Goal: Transaction & Acquisition: Purchase product/service

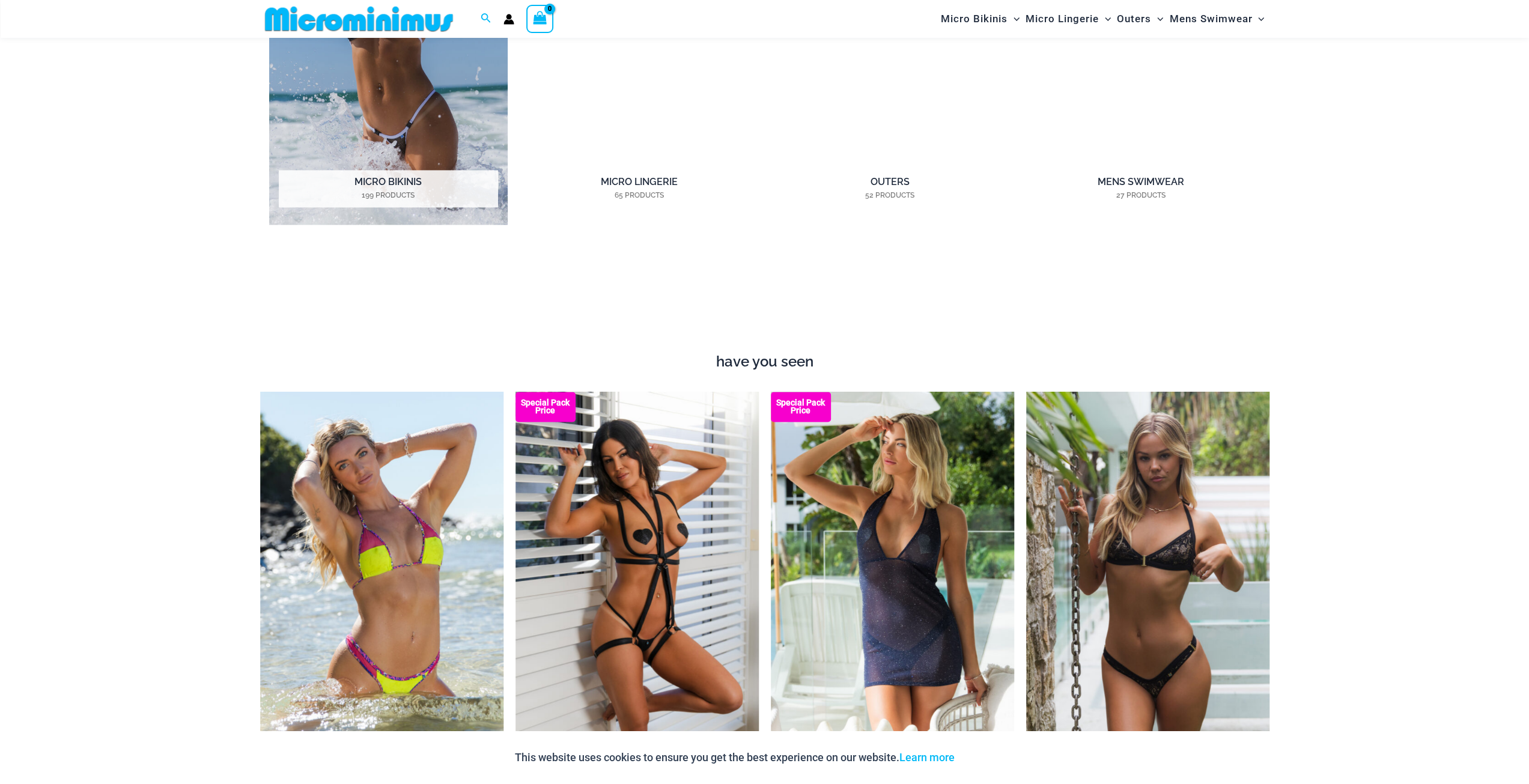
scroll to position [1590, 0]
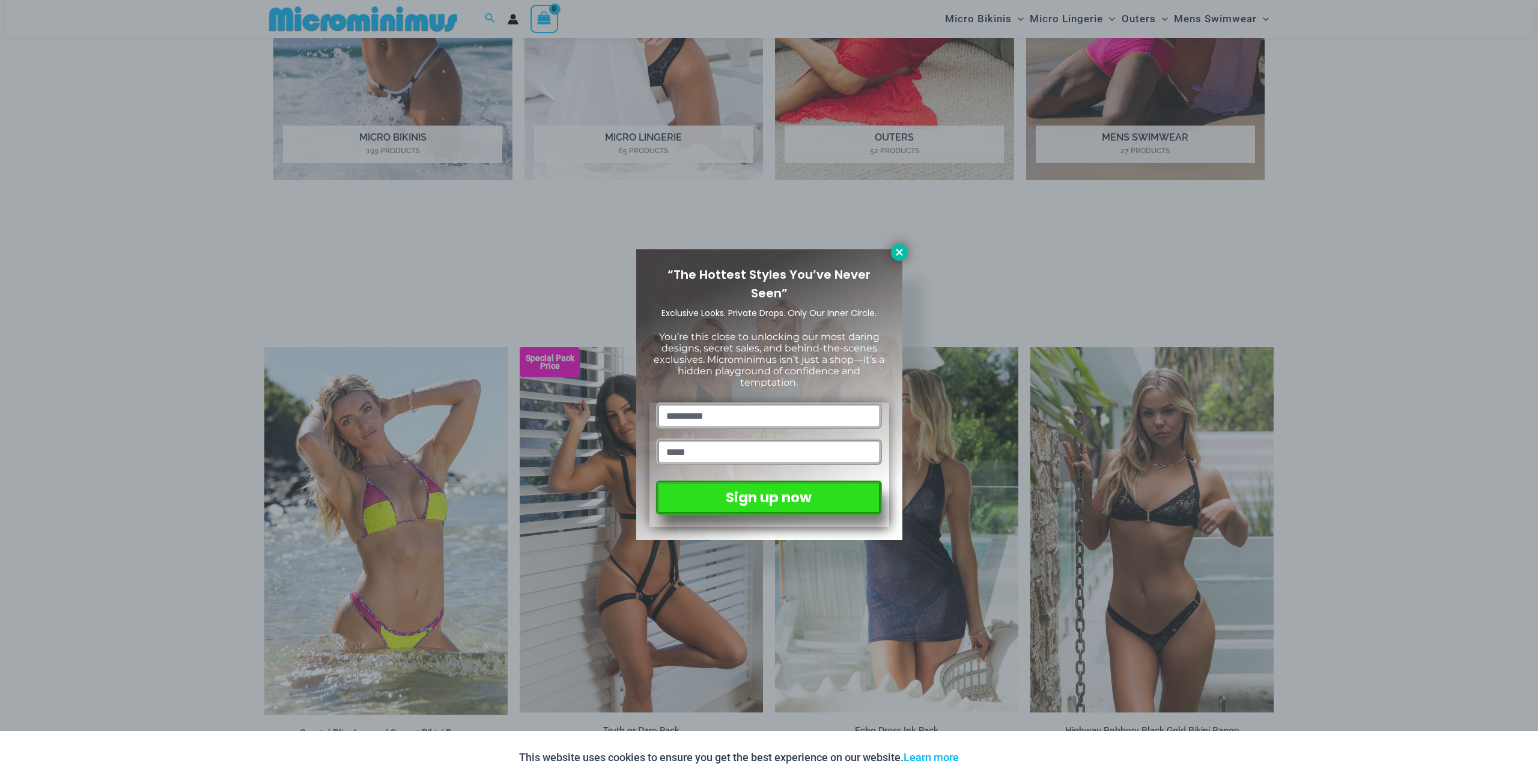
click at [896, 247] on icon at bounding box center [899, 252] width 11 height 11
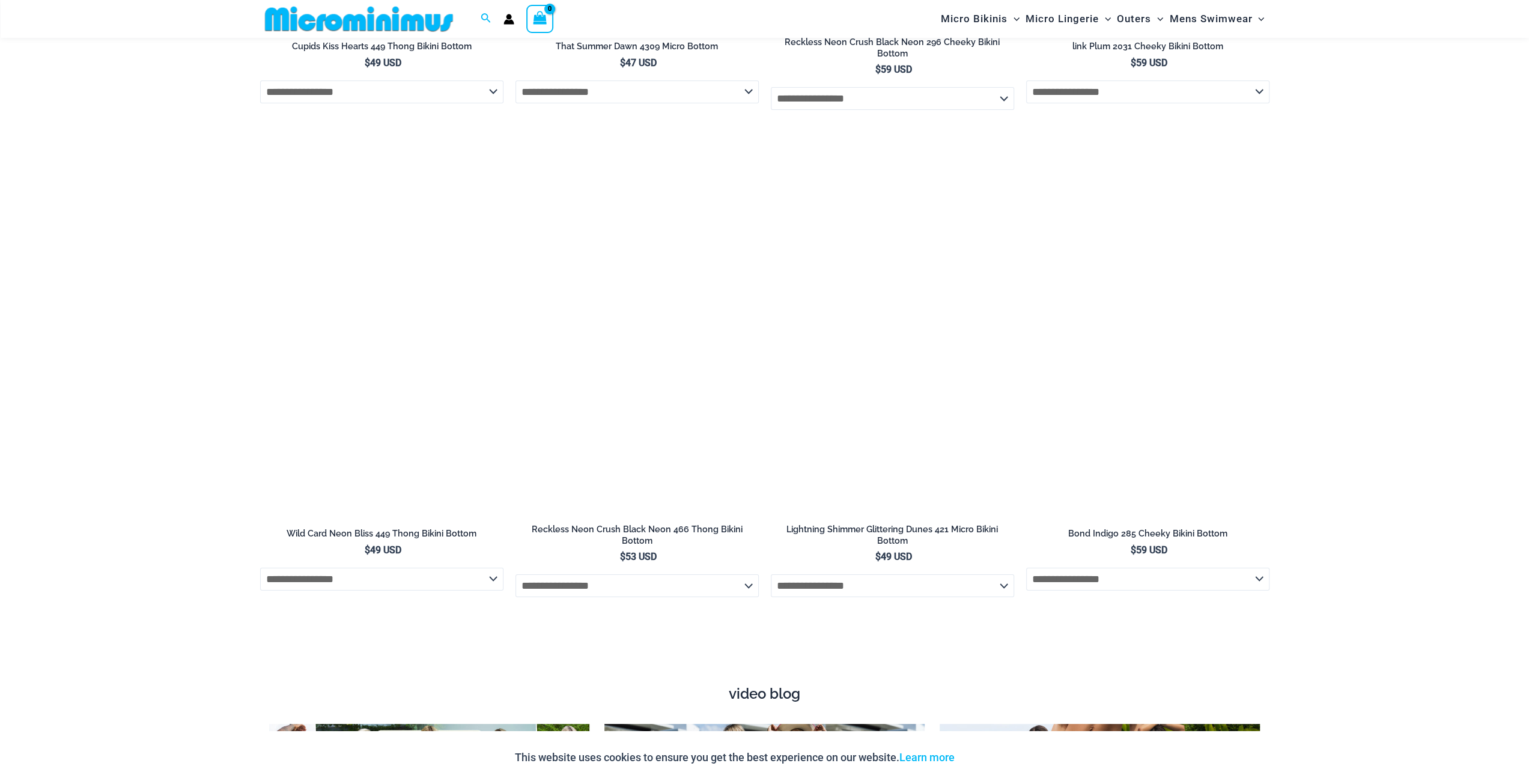
scroll to position [4293, 0]
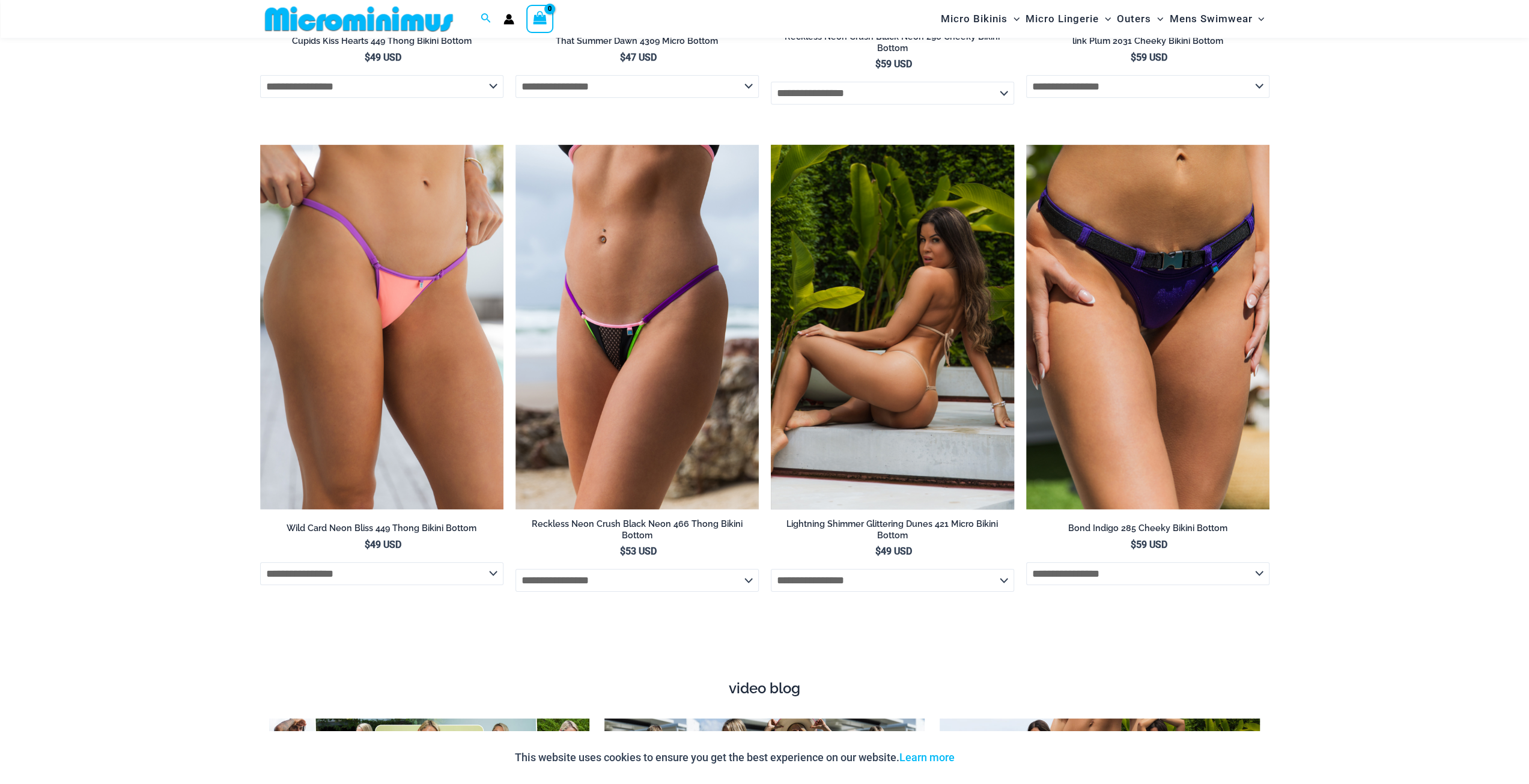
click at [906, 326] on img at bounding box center [892, 327] width 243 height 365
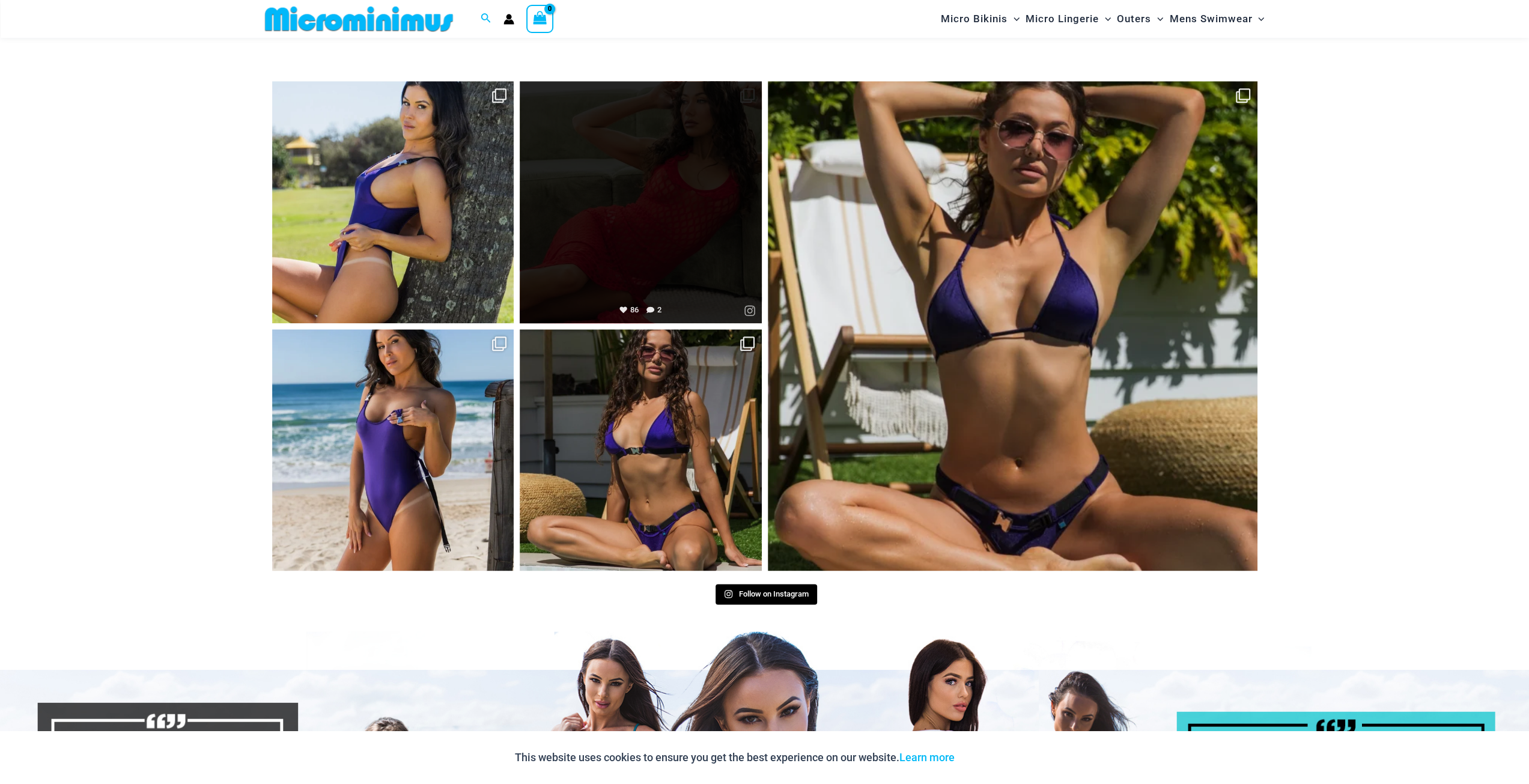
scroll to position [6196, 0]
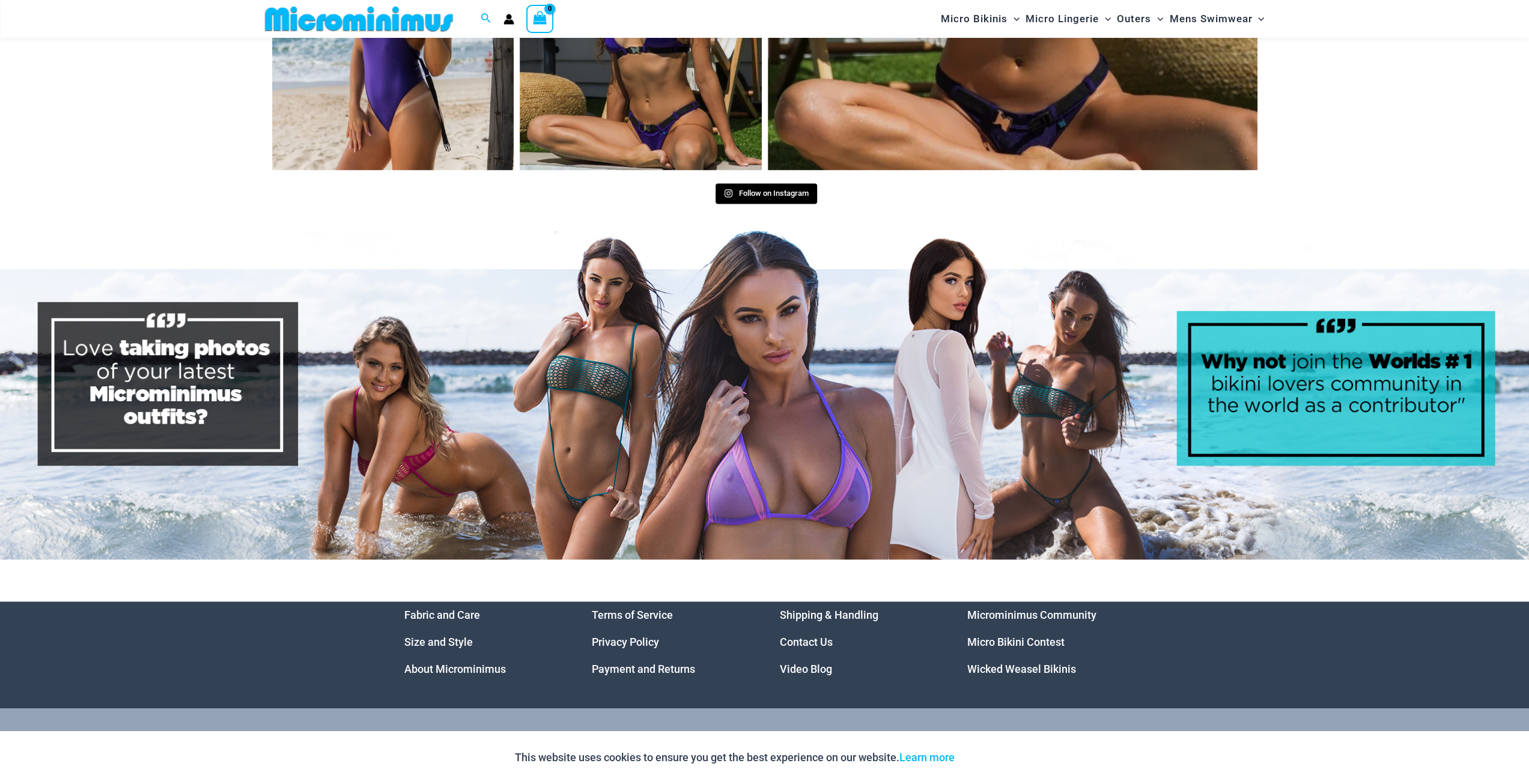
click at [610, 367] on img at bounding box center [764, 395] width 1529 height 329
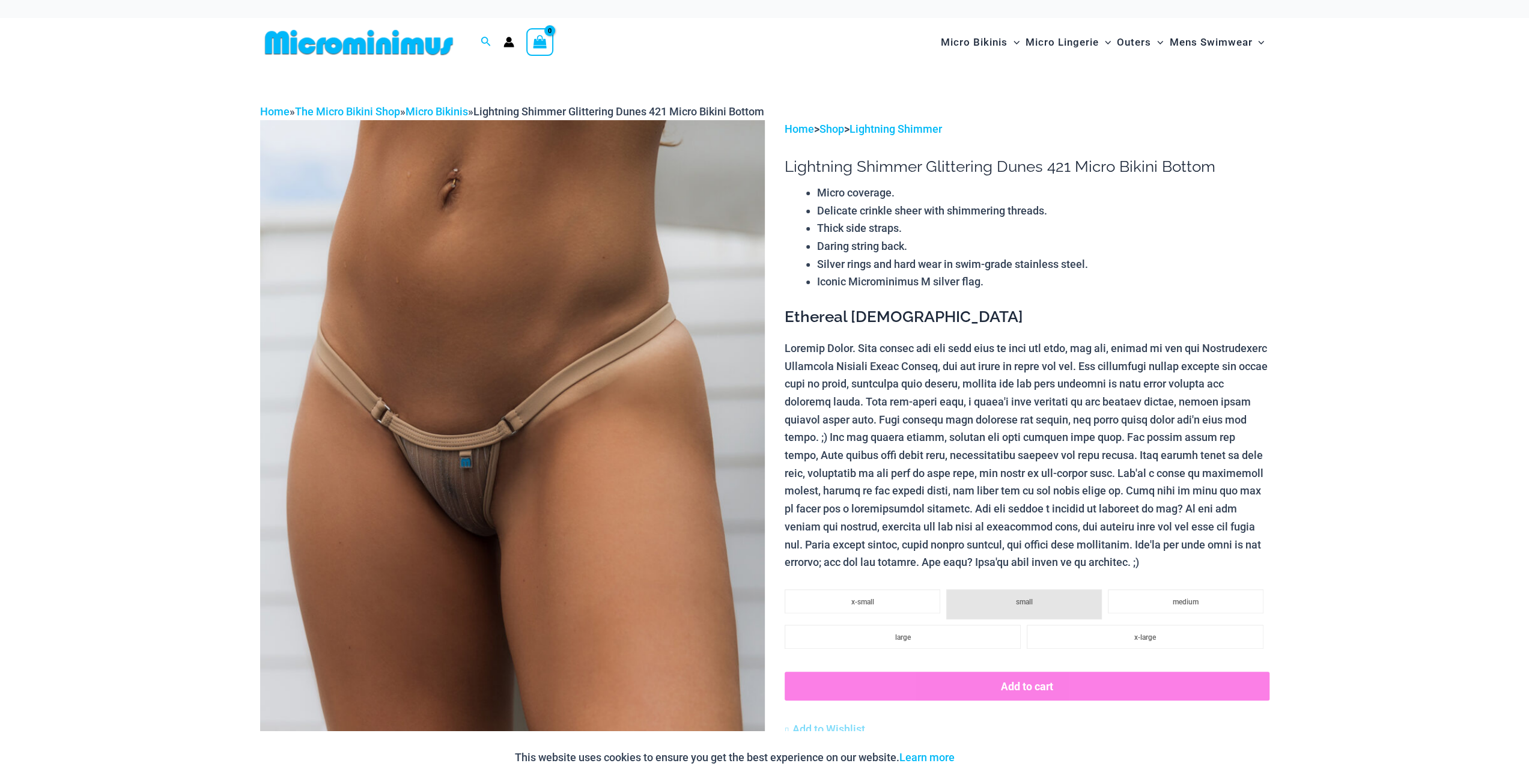
click at [446, 483] on img at bounding box center [512, 498] width 505 height 757
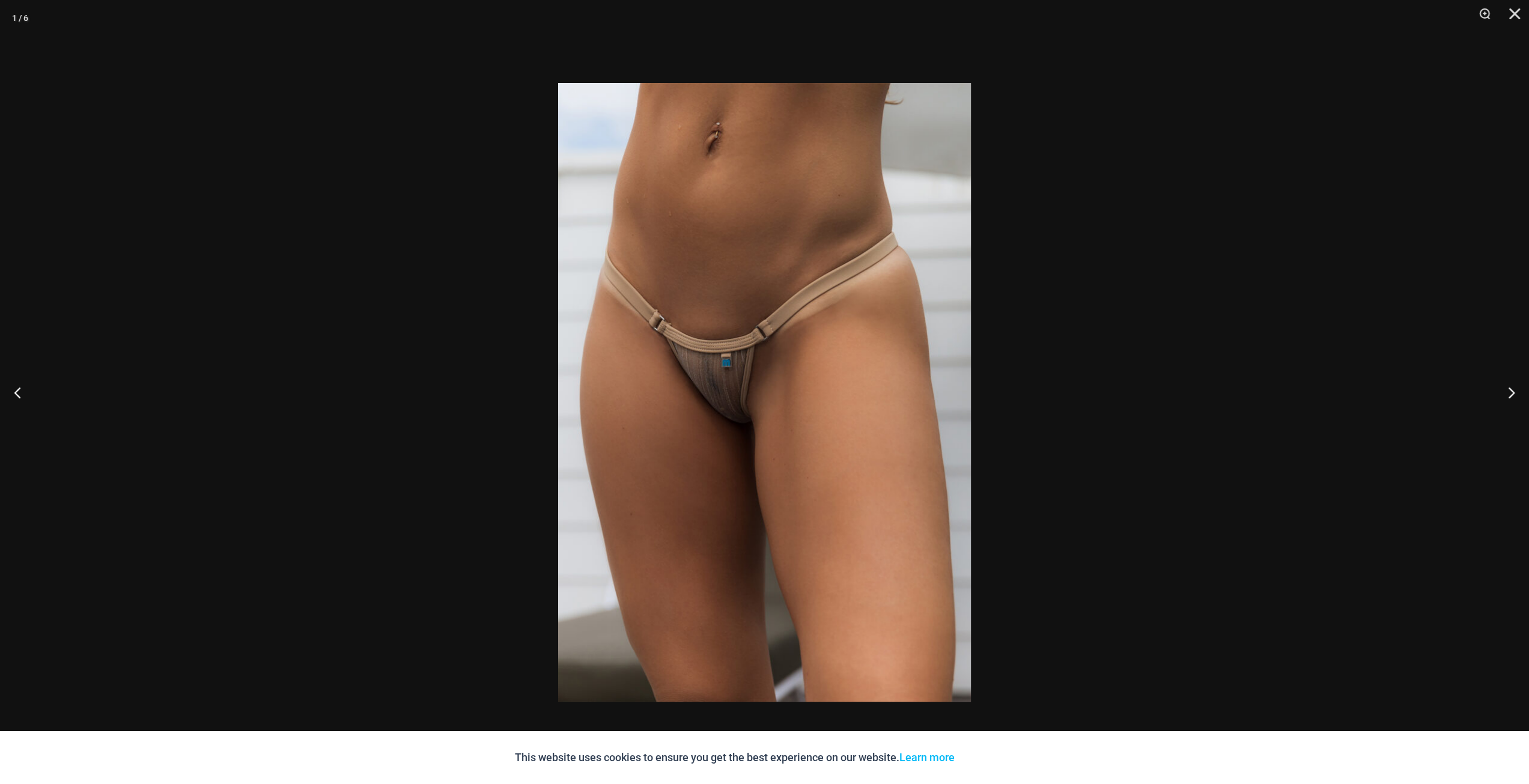
click at [711, 424] on img at bounding box center [764, 392] width 413 height 619
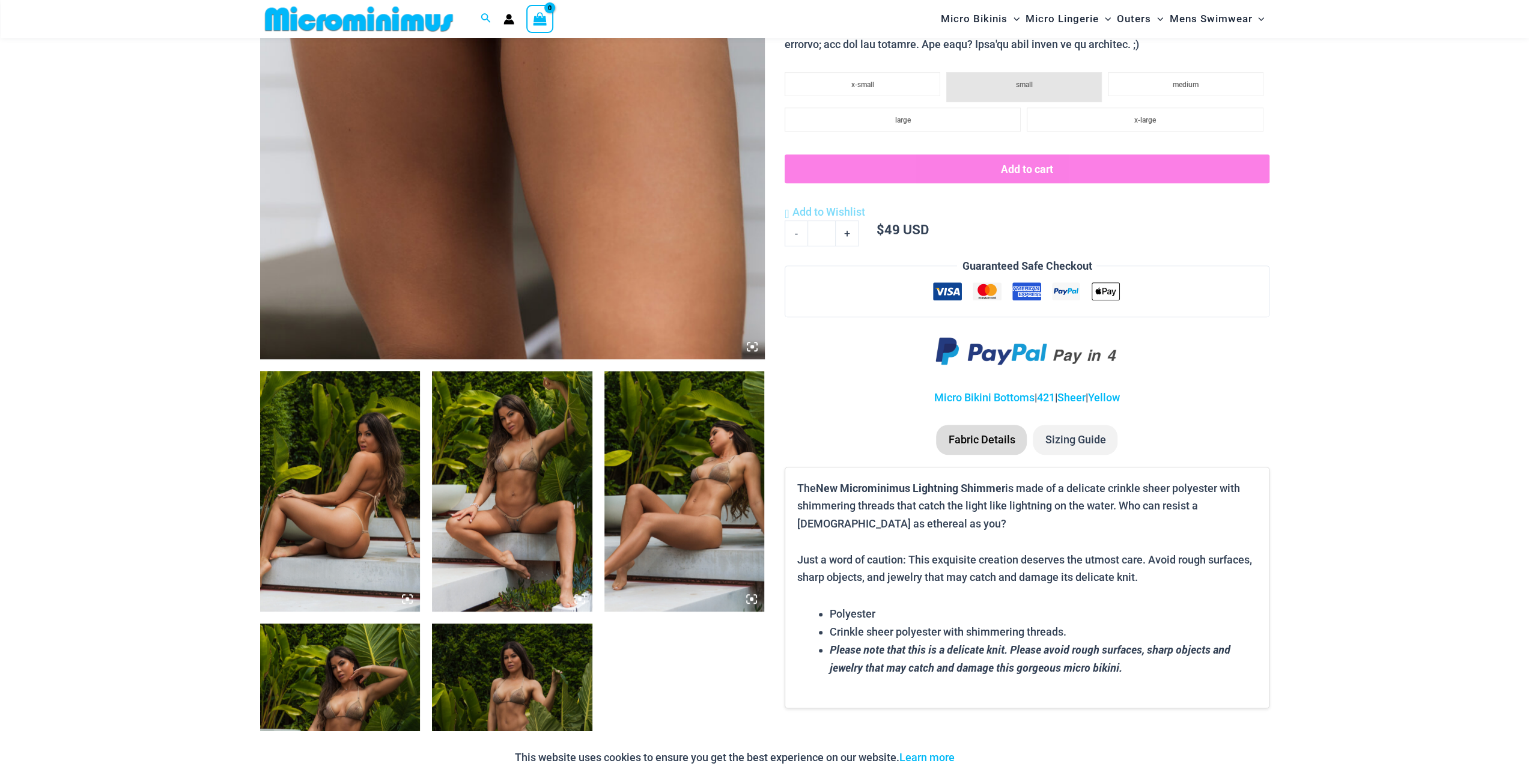
scroll to position [590, 0]
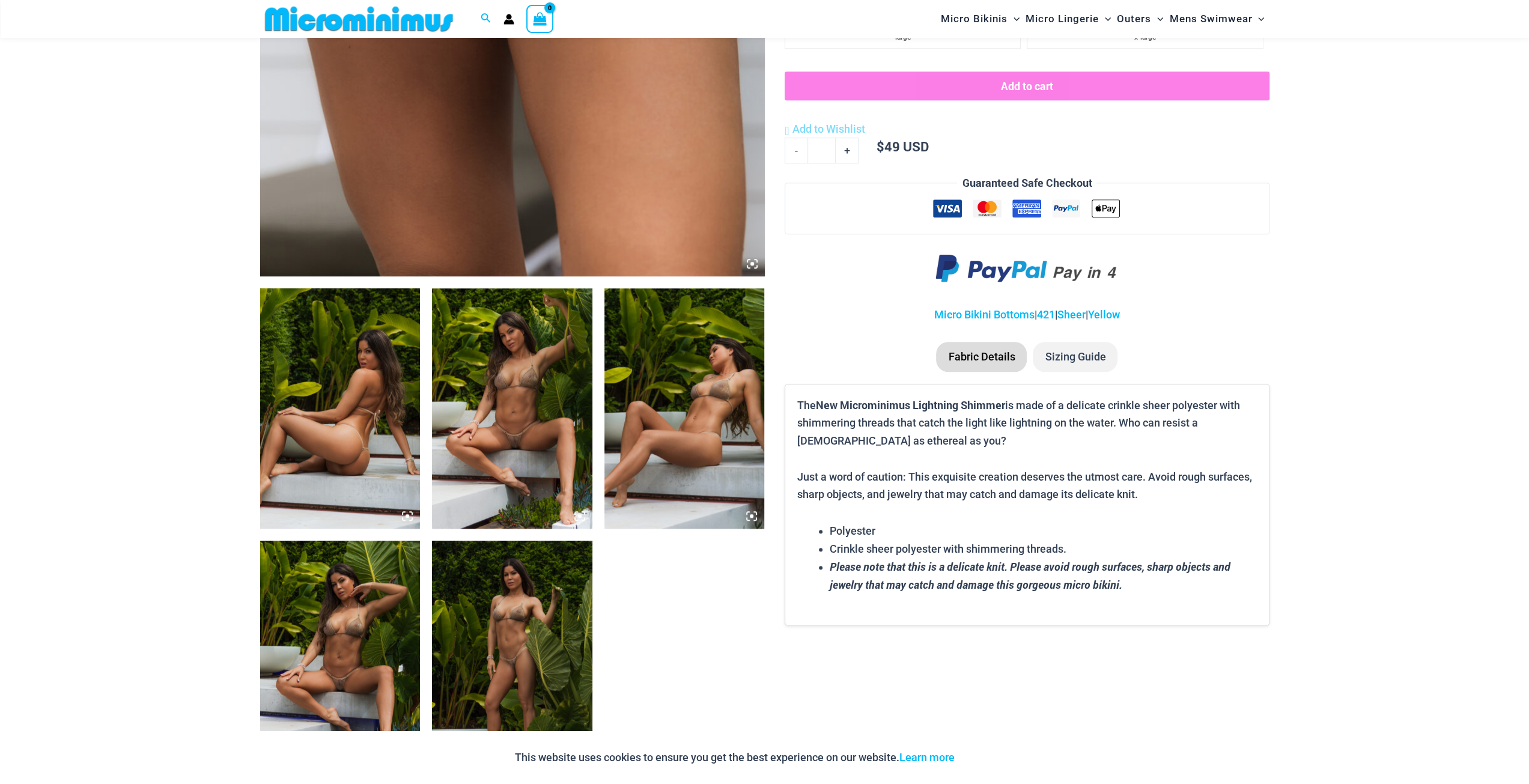
click at [521, 437] on img at bounding box center [512, 408] width 160 height 240
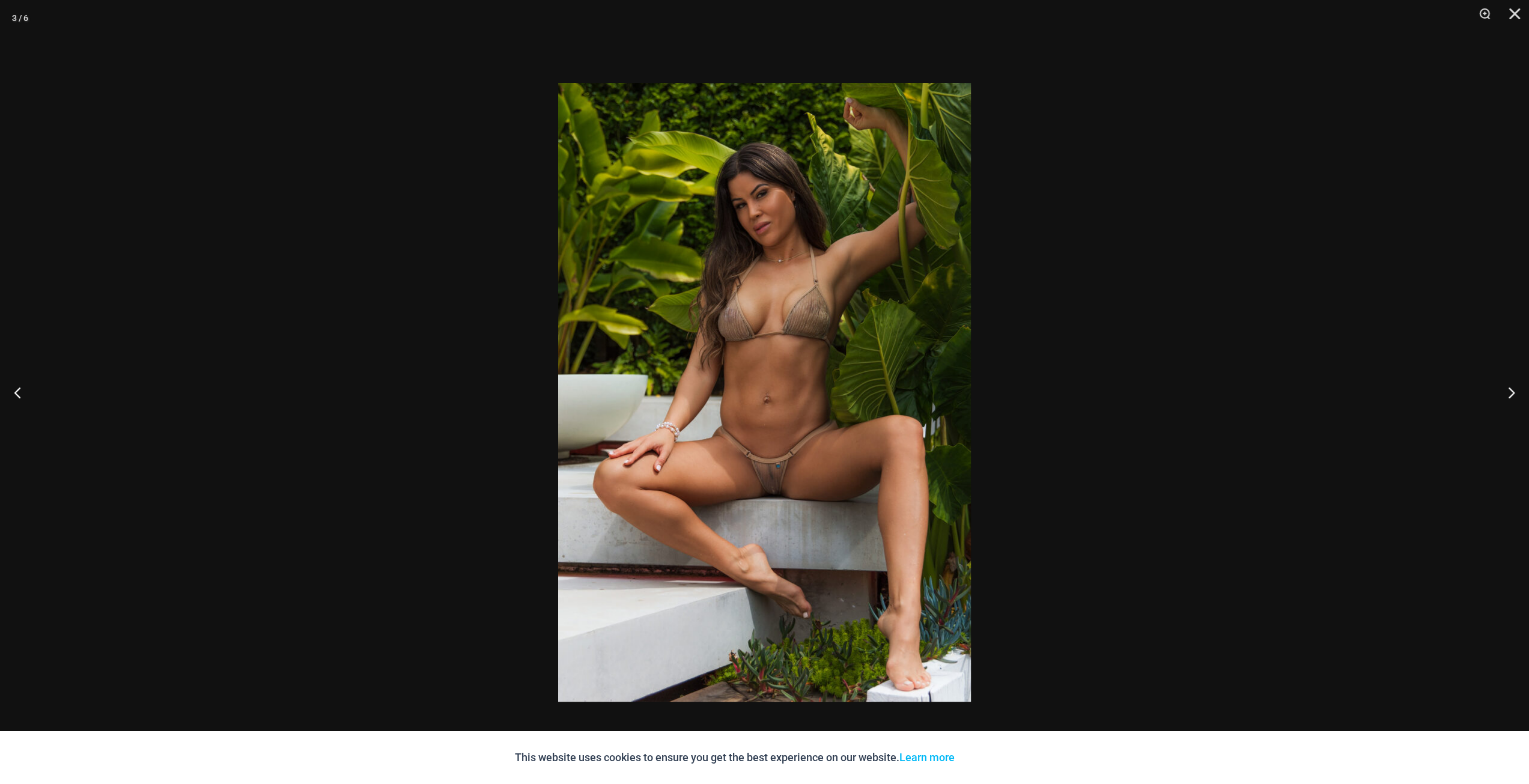
click at [765, 427] on img at bounding box center [764, 392] width 413 height 619
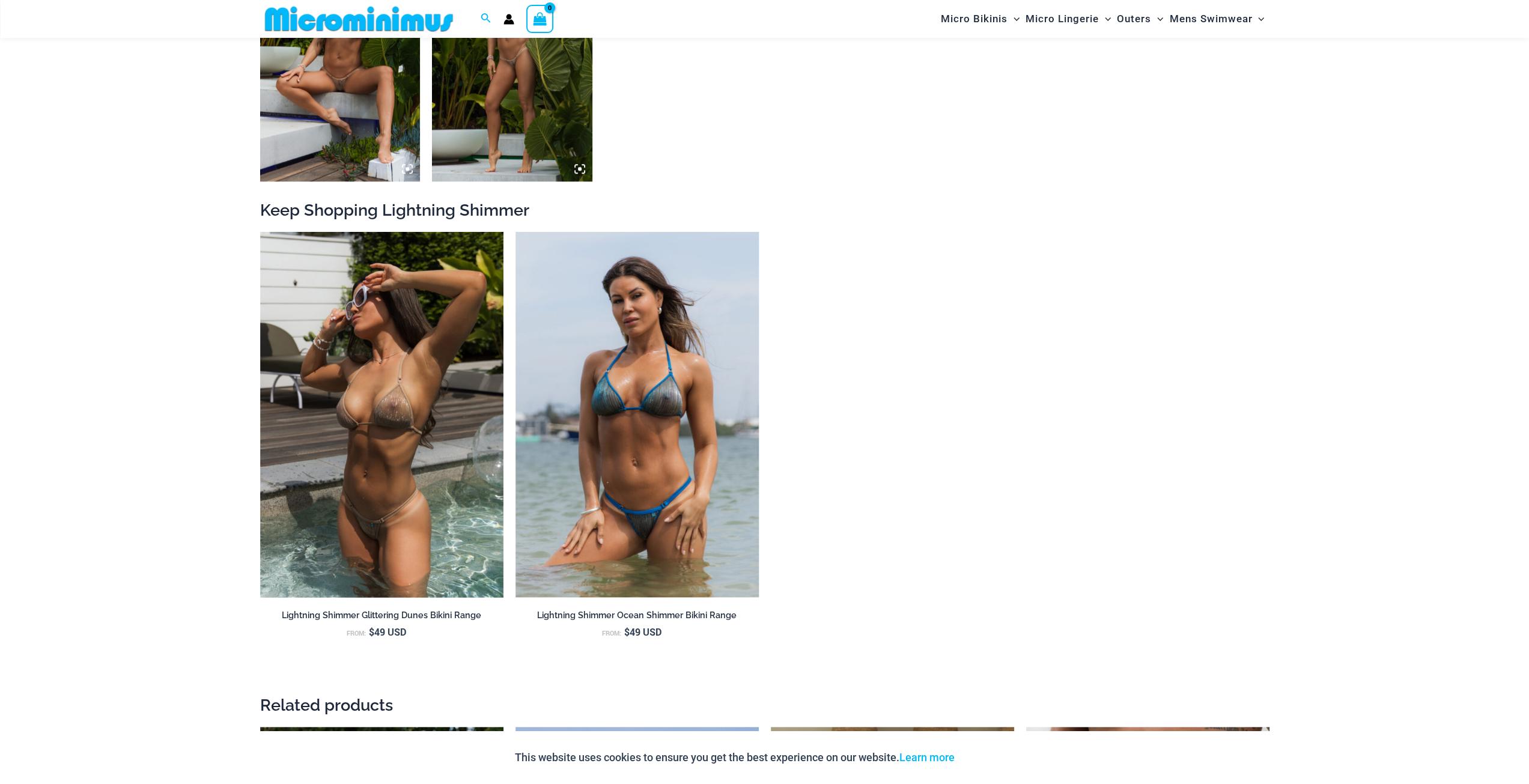
scroll to position [1191, 0]
